Goal: Information Seeking & Learning: Learn about a topic

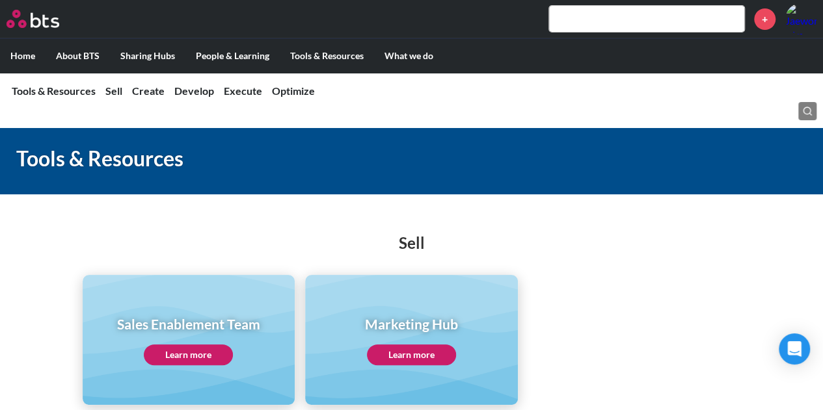
click at [573, 10] on input "text" at bounding box center [646, 19] width 195 height 26
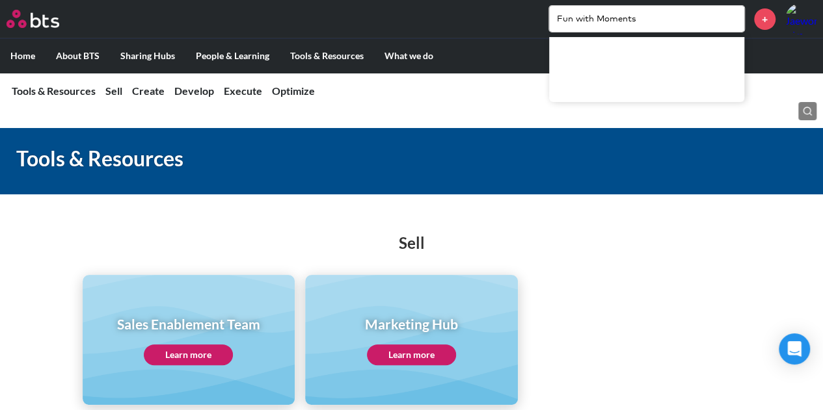
type input "Fun with Moments"
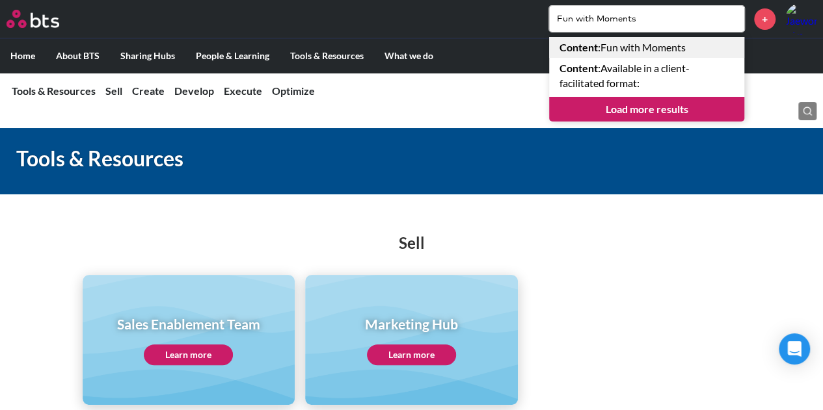
click at [675, 57] on link "Content : Fun with Moments" at bounding box center [646, 47] width 195 height 21
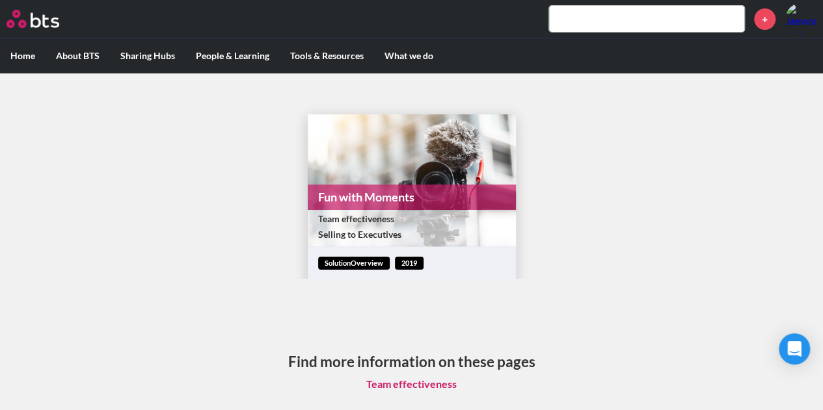
click at [432, 207] on link "Fun with Moments" at bounding box center [412, 197] width 208 height 25
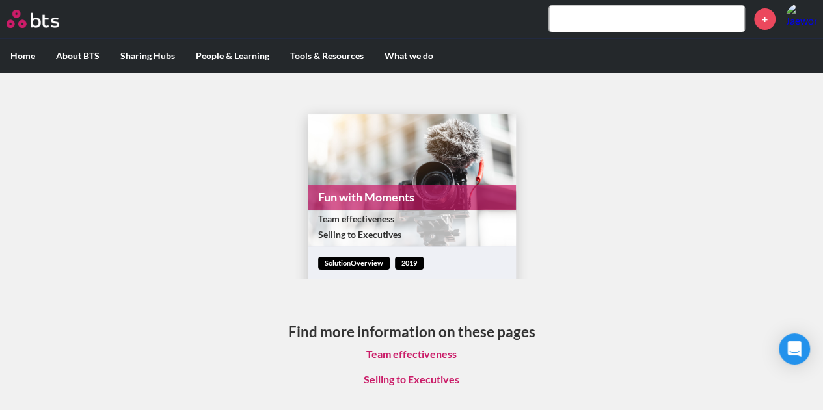
drag, startPoint x: 531, startPoint y: 175, endPoint x: 531, endPoint y: 228, distance: 52.7
click at [531, 228] on div "Fun with Moments Team effectiveness Selling to Executives solutionOverview 2019…" at bounding box center [412, 187] width 250 height 186
drag, startPoint x: 544, startPoint y: 187, endPoint x: 531, endPoint y: 192, distance: 13.8
click at [531, 192] on main "Fun with Moments Team effectiveness Selling to Executives solutionOverview 2019…" at bounding box center [411, 245] width 823 height 345
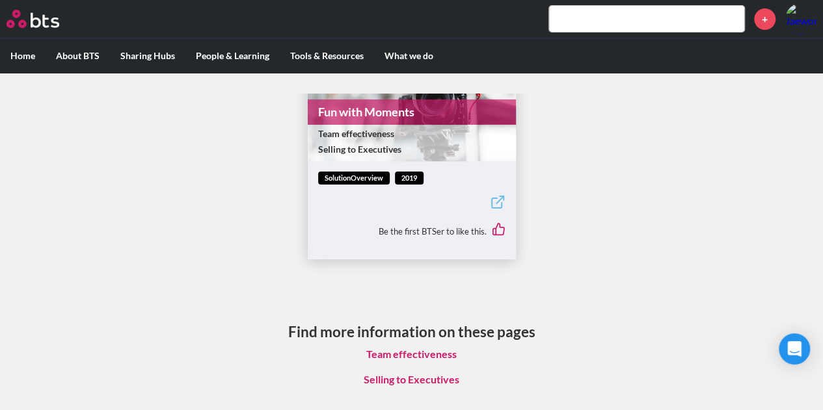
scroll to position [7, 0]
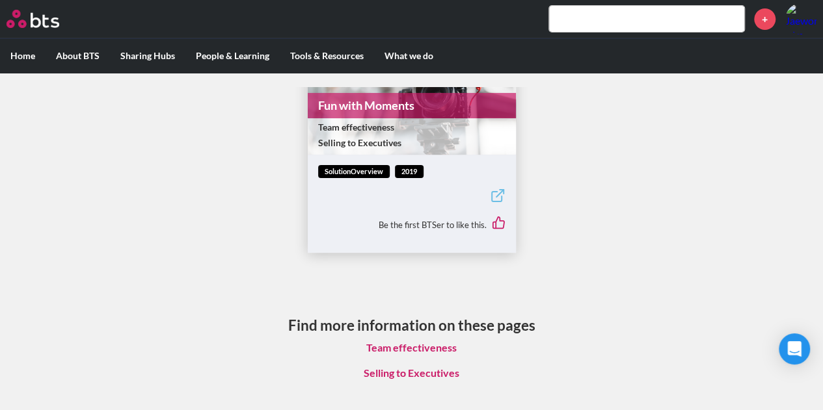
click at [427, 375] on link "Selling to Executives" at bounding box center [411, 373] width 116 height 25
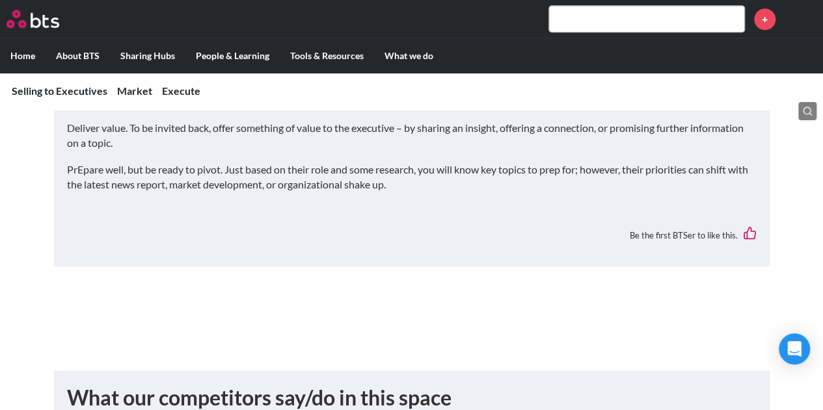
scroll to position [665, 0]
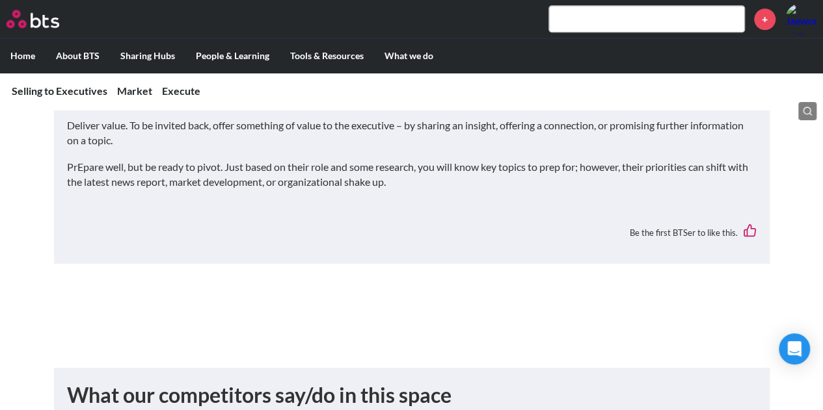
click at [601, 16] on input "text" at bounding box center [646, 19] width 195 height 26
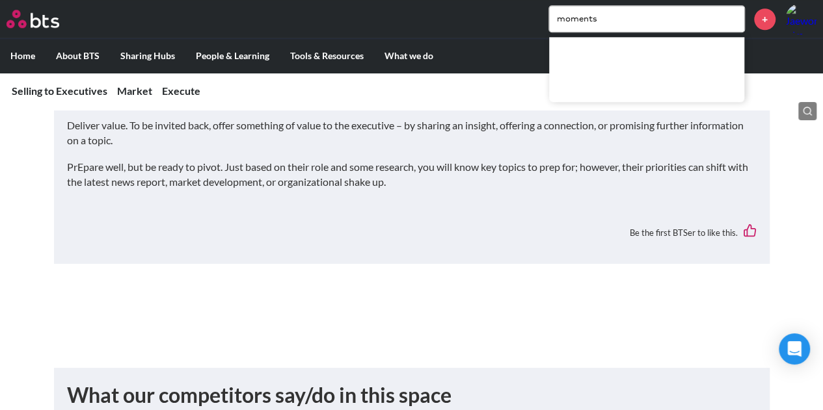
type input "moments"
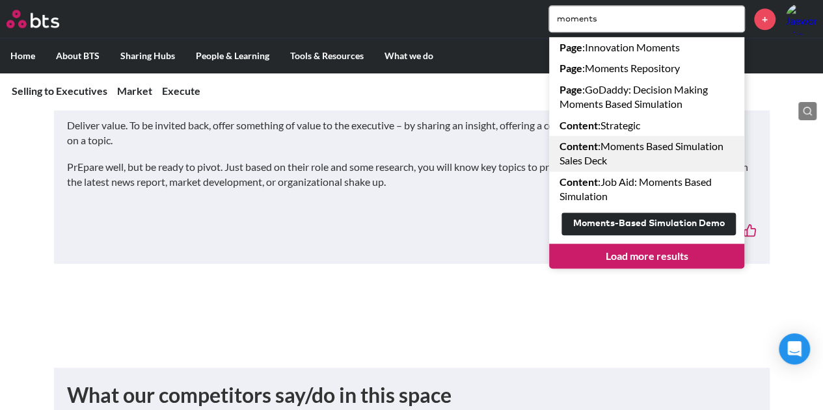
click at [653, 148] on link "Content : Moments Based Simulation Sales Deck" at bounding box center [646, 154] width 195 height 36
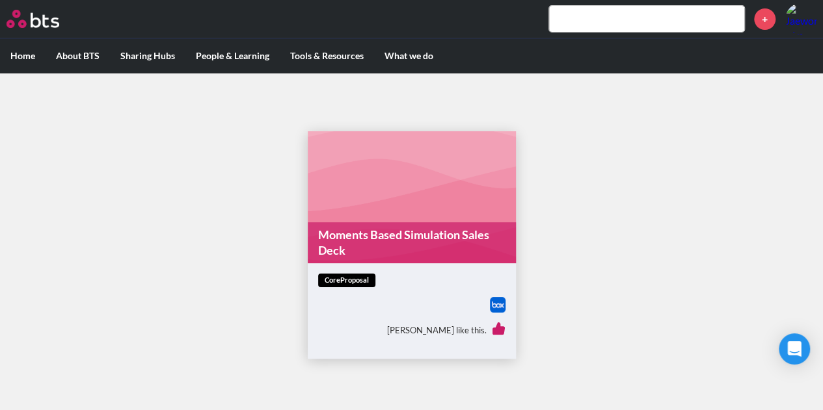
click at [414, 248] on link "Moments Based Simulation Sales Deck" at bounding box center [412, 242] width 208 height 41
